Goal: Find specific page/section: Find specific page/section

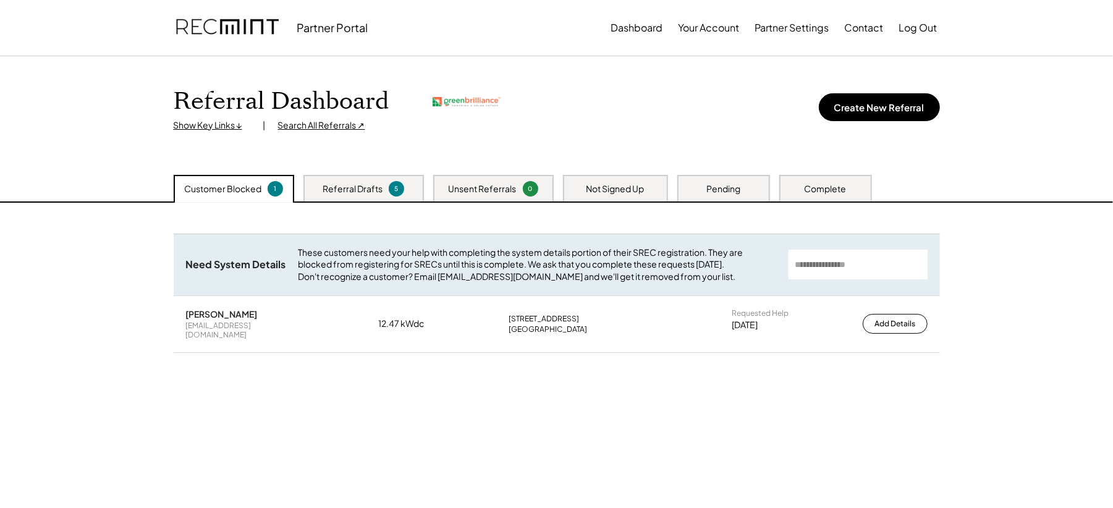
click at [305, 124] on div "Search All Referrals ↗" at bounding box center [321, 125] width 87 height 12
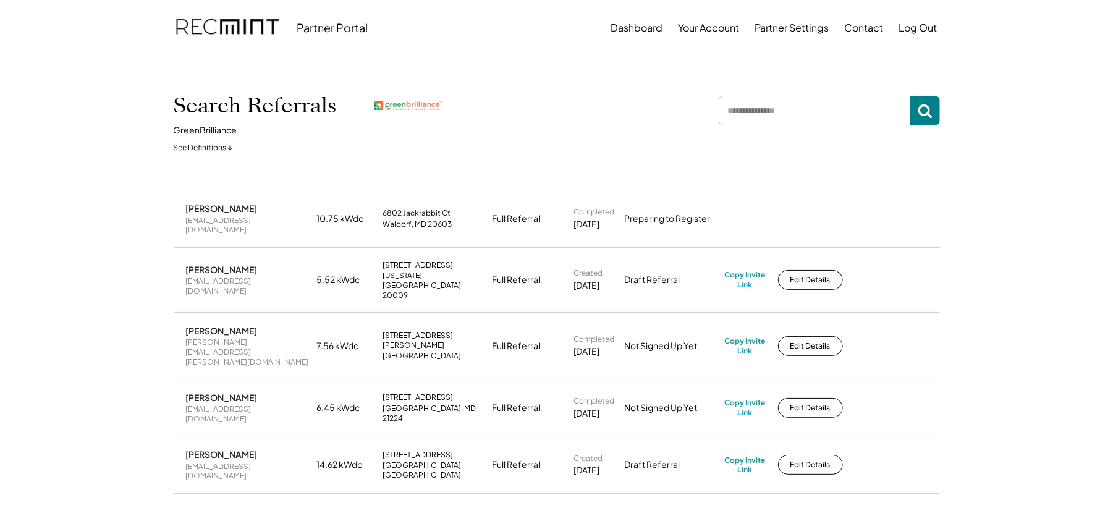
click at [744, 109] on input "input" at bounding box center [815, 111] width 192 height 30
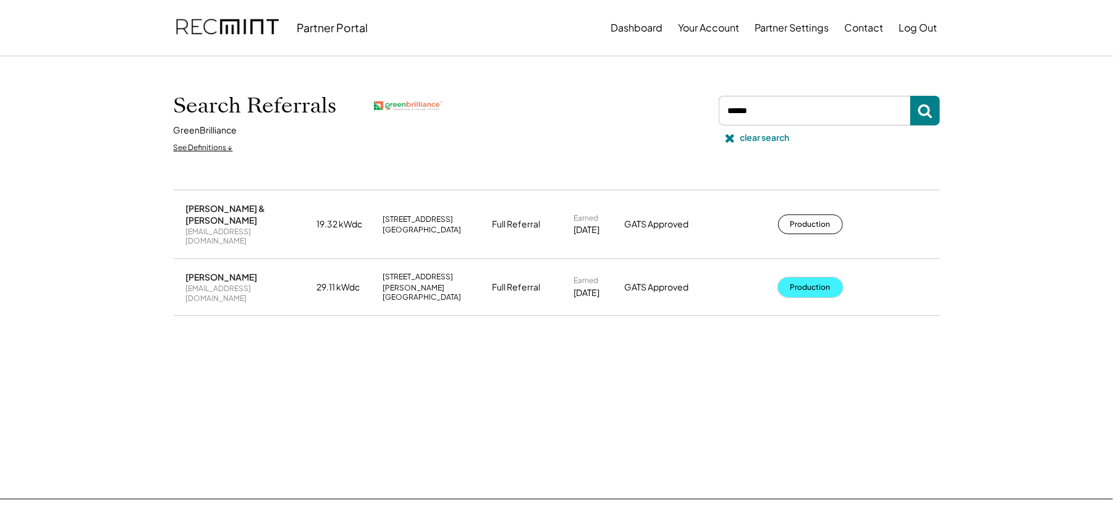
click at [785, 278] on button "Production" at bounding box center [810, 288] width 65 height 20
click at [784, 116] on input "input" at bounding box center [815, 111] width 192 height 30
type input "****"
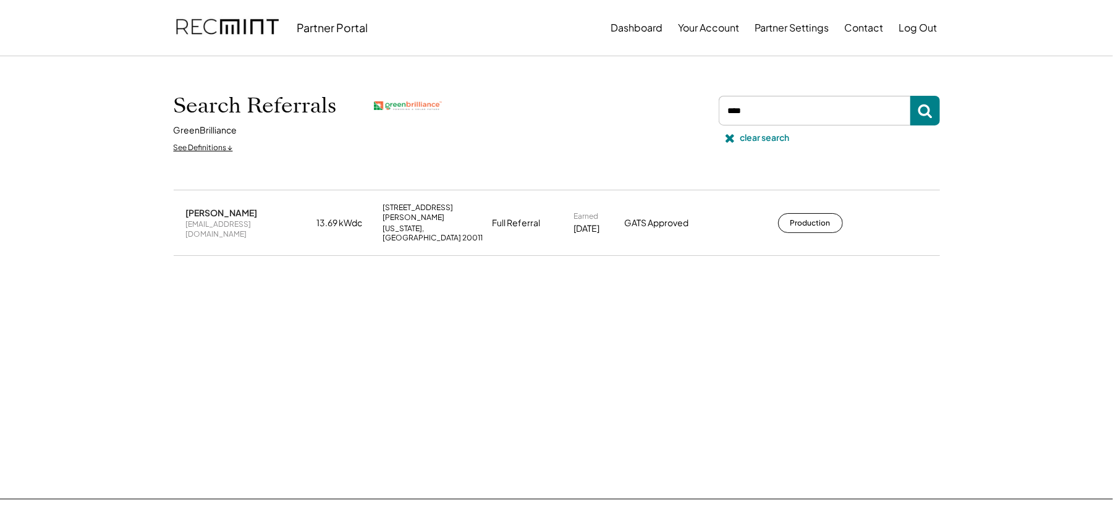
click at [801, 228] on div "Joanna Chao chao.joannaa1@gmail.com 13.69 kWdc 1009 Webster St NW Washington, D…" at bounding box center [557, 222] width 767 height 64
click at [802, 216] on button "Production" at bounding box center [810, 223] width 65 height 20
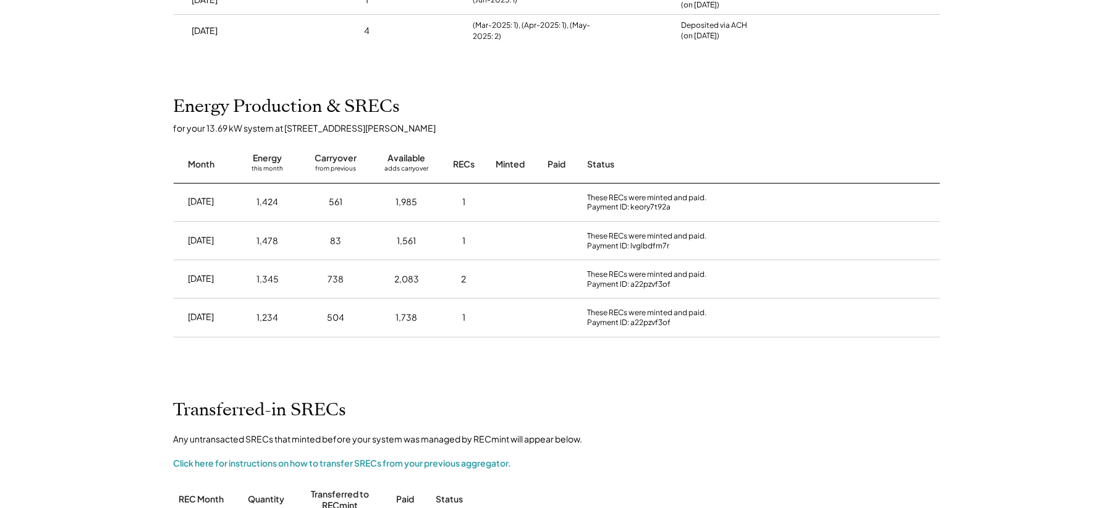
scroll to position [231, 0]
